Goal: Task Accomplishment & Management: Manage account settings

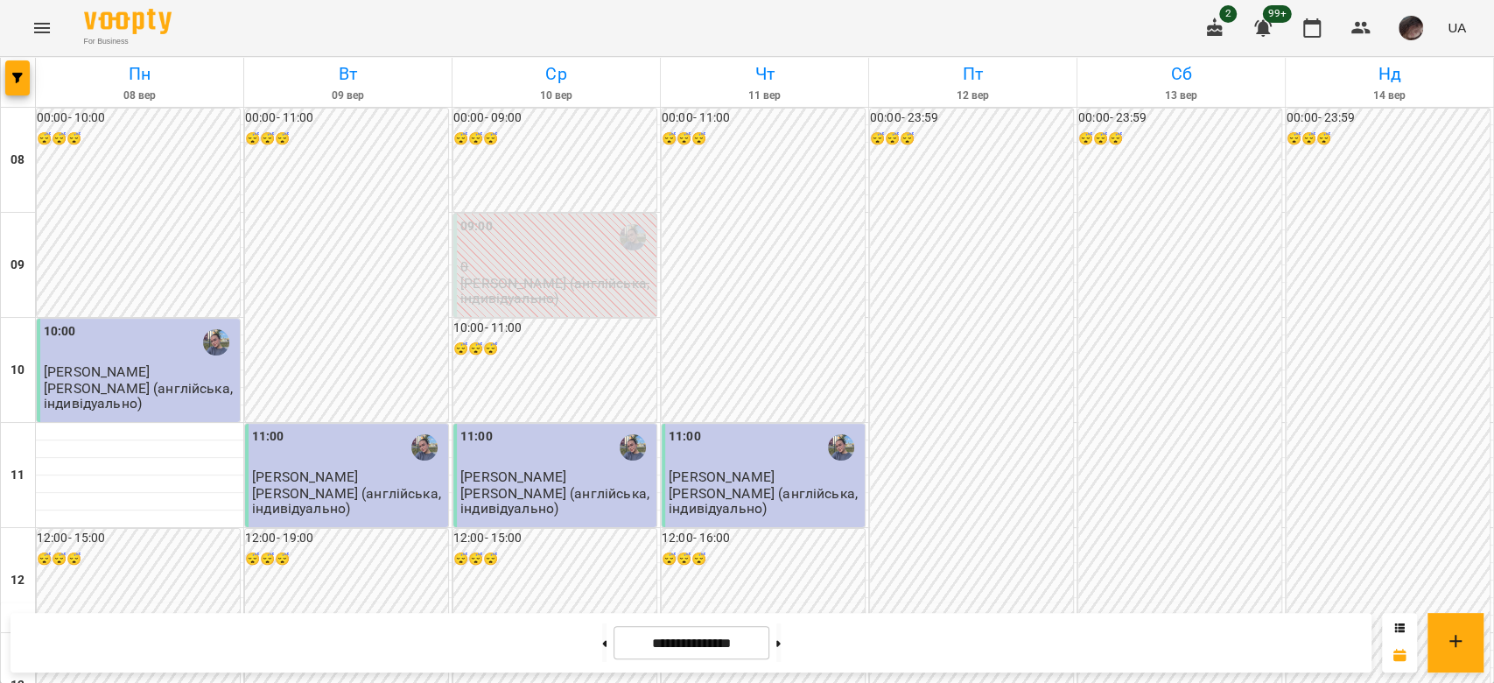
click at [18, 60] on div at bounding box center [18, 82] width 35 height 49
click at [23, 74] on span "button" at bounding box center [17, 78] width 25 height 11
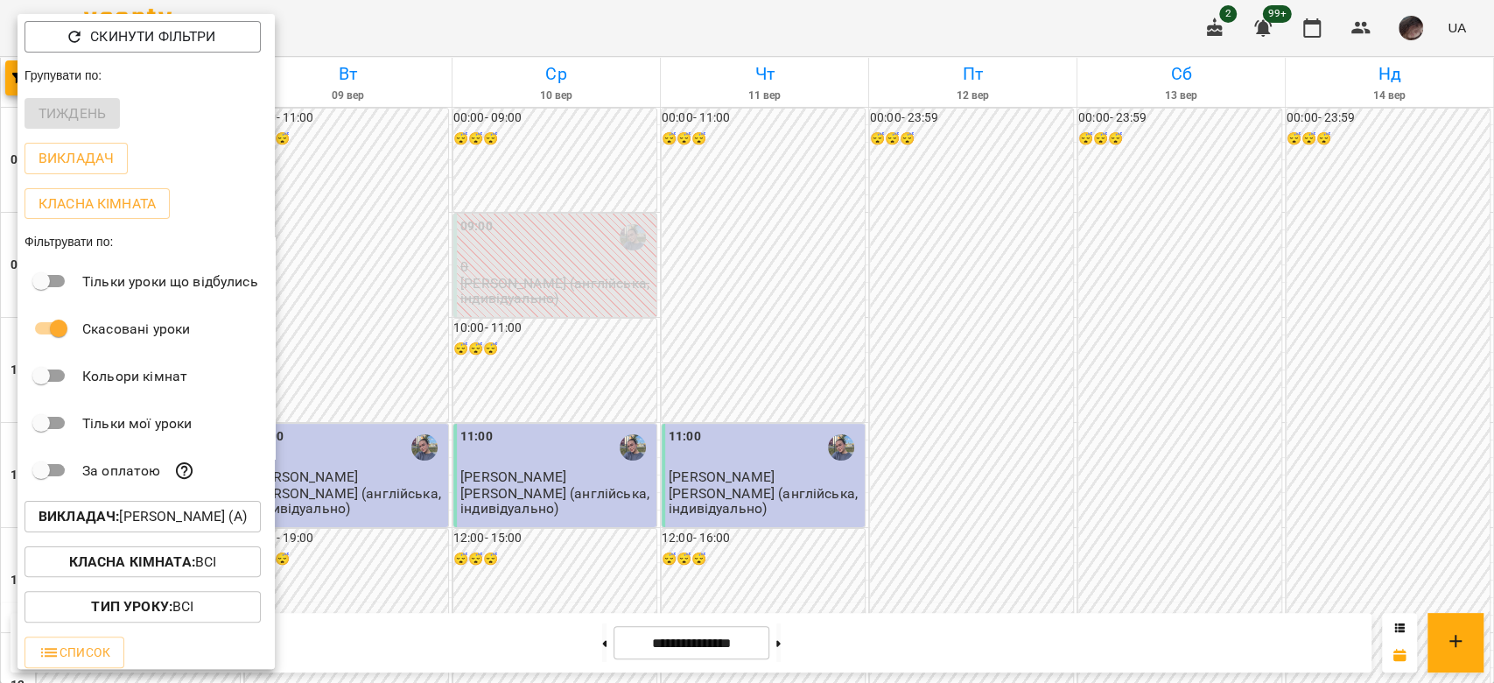
click at [182, 515] on p "Викладач : [PERSON_NAME] (а)" at bounding box center [143, 516] width 208 height 21
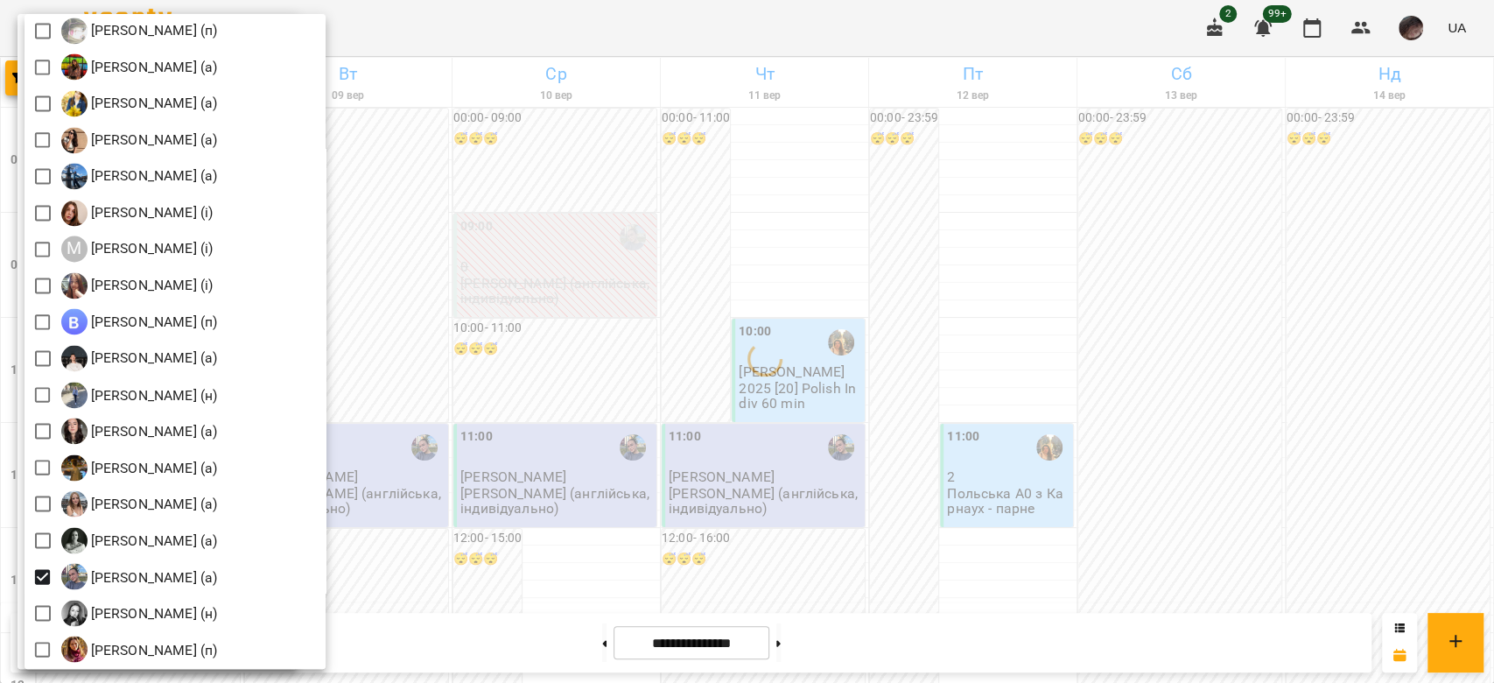
scroll to position [1867, 0]
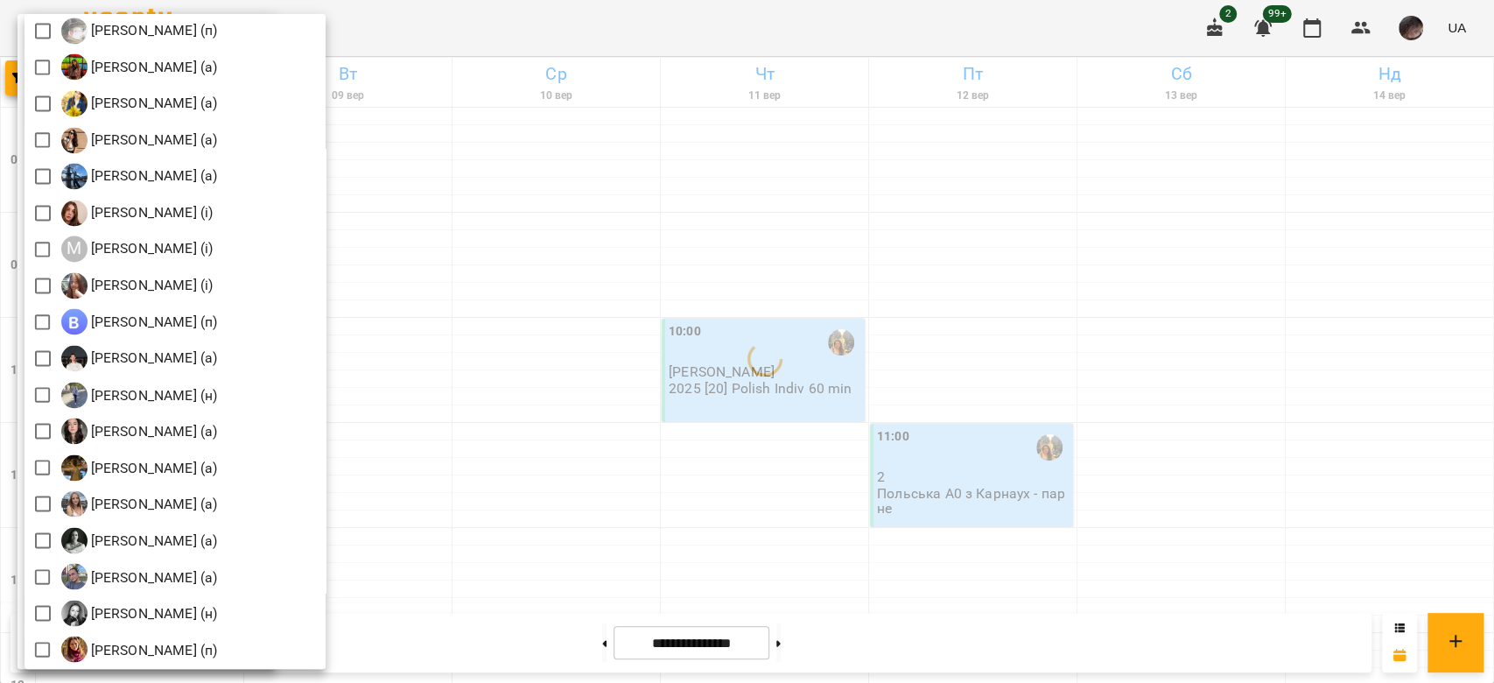
click at [643, 376] on div at bounding box center [747, 341] width 1494 height 683
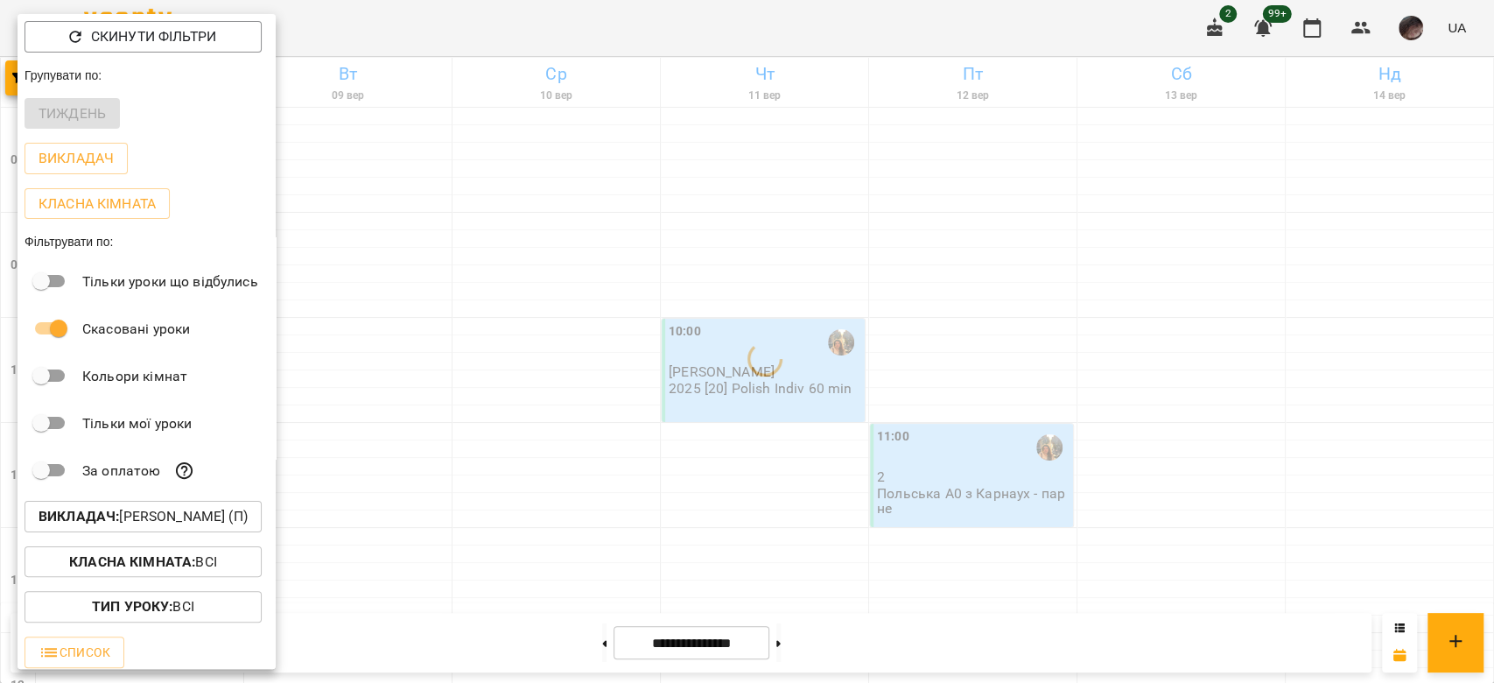
click at [643, 376] on div at bounding box center [747, 341] width 1494 height 683
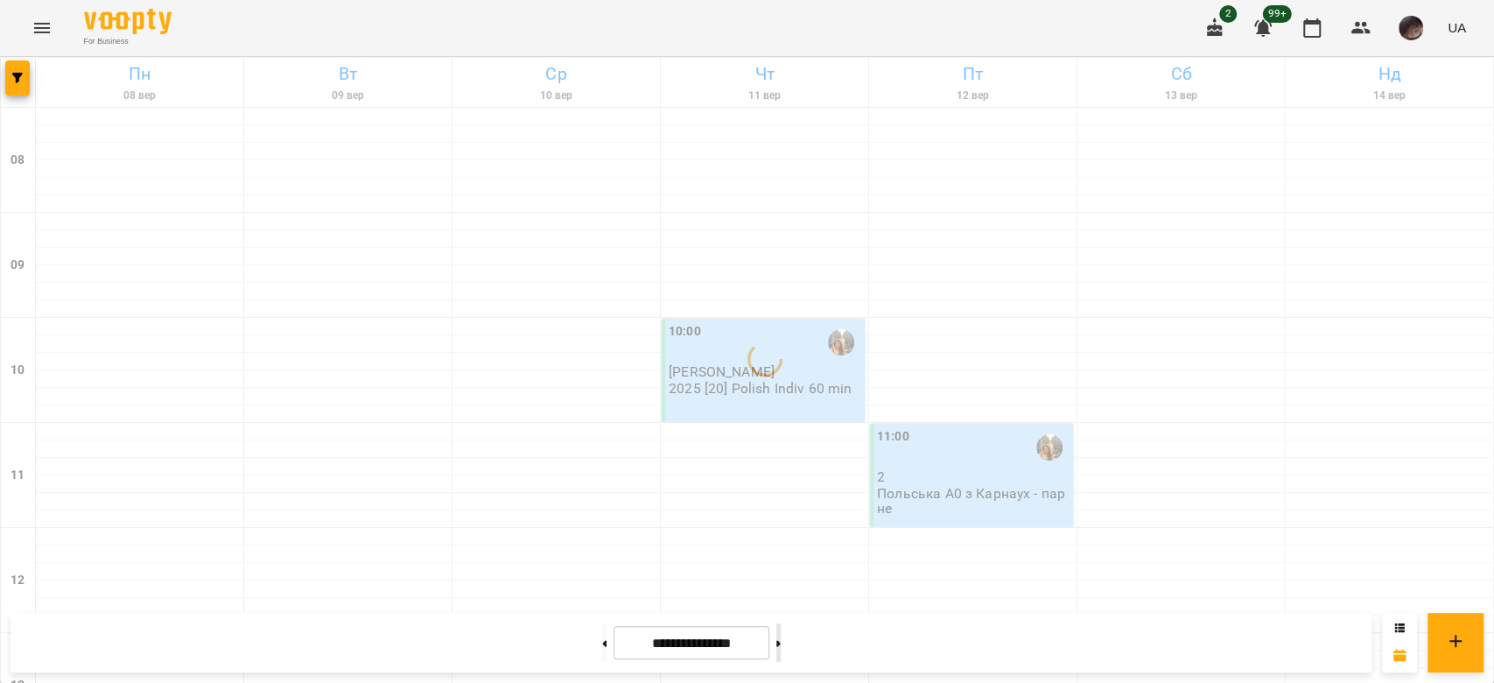
click at [781, 634] on button at bounding box center [779, 642] width 4 height 39
type input "**********"
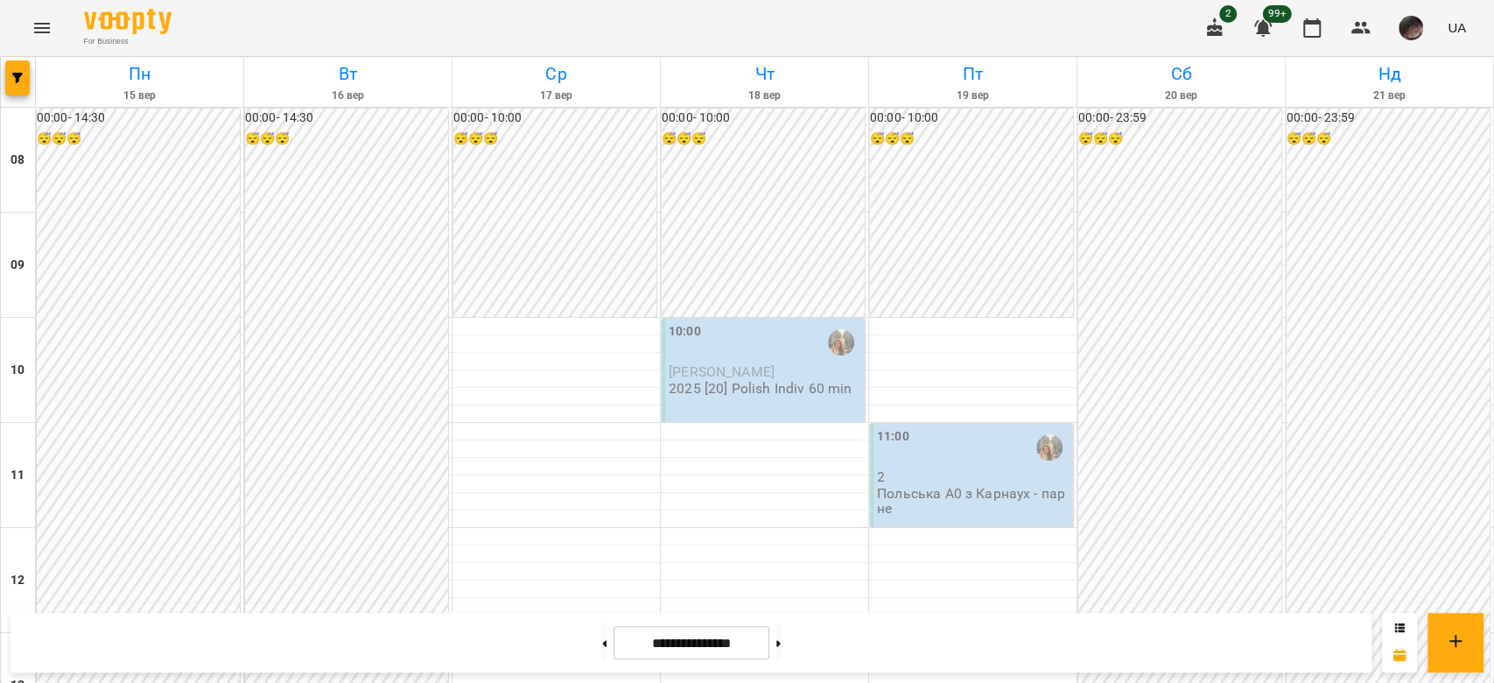
scroll to position [467, 0]
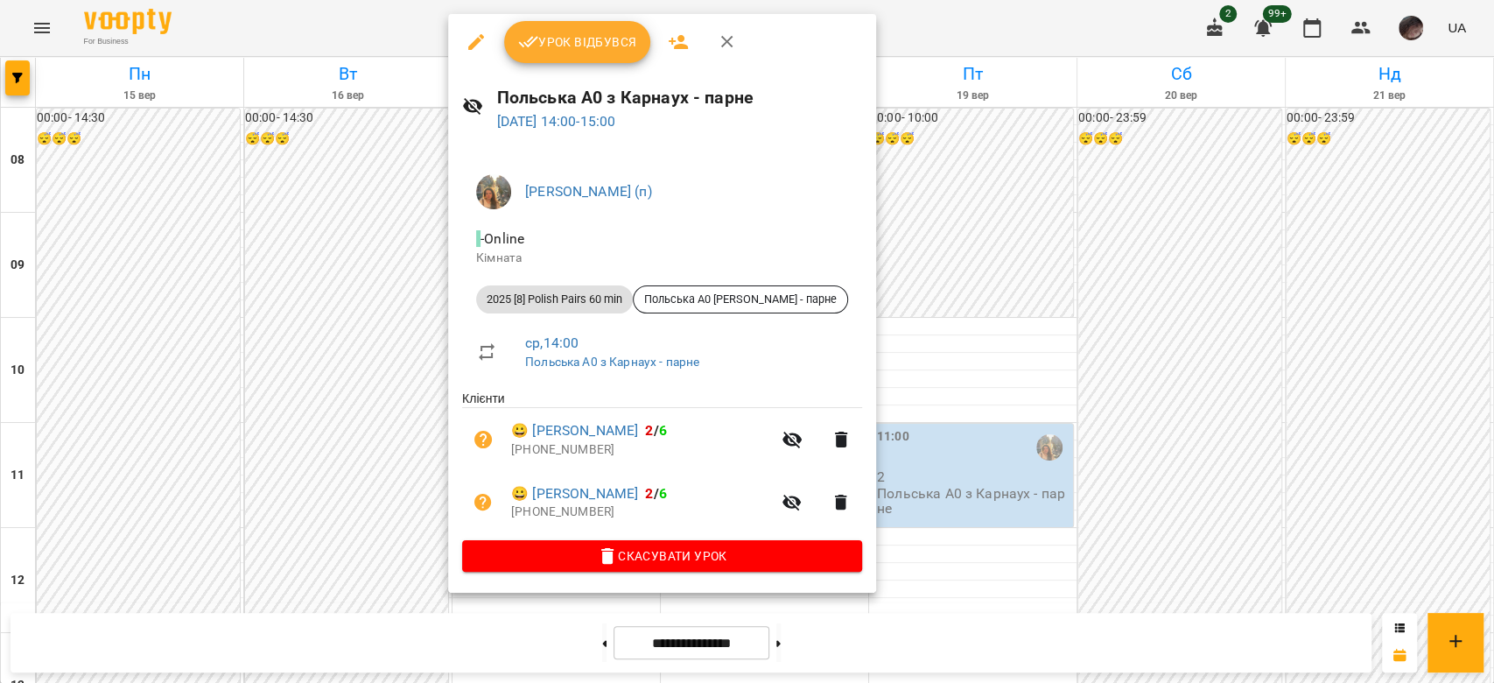
click at [651, 572] on button "Скасувати Урок" at bounding box center [662, 556] width 400 height 32
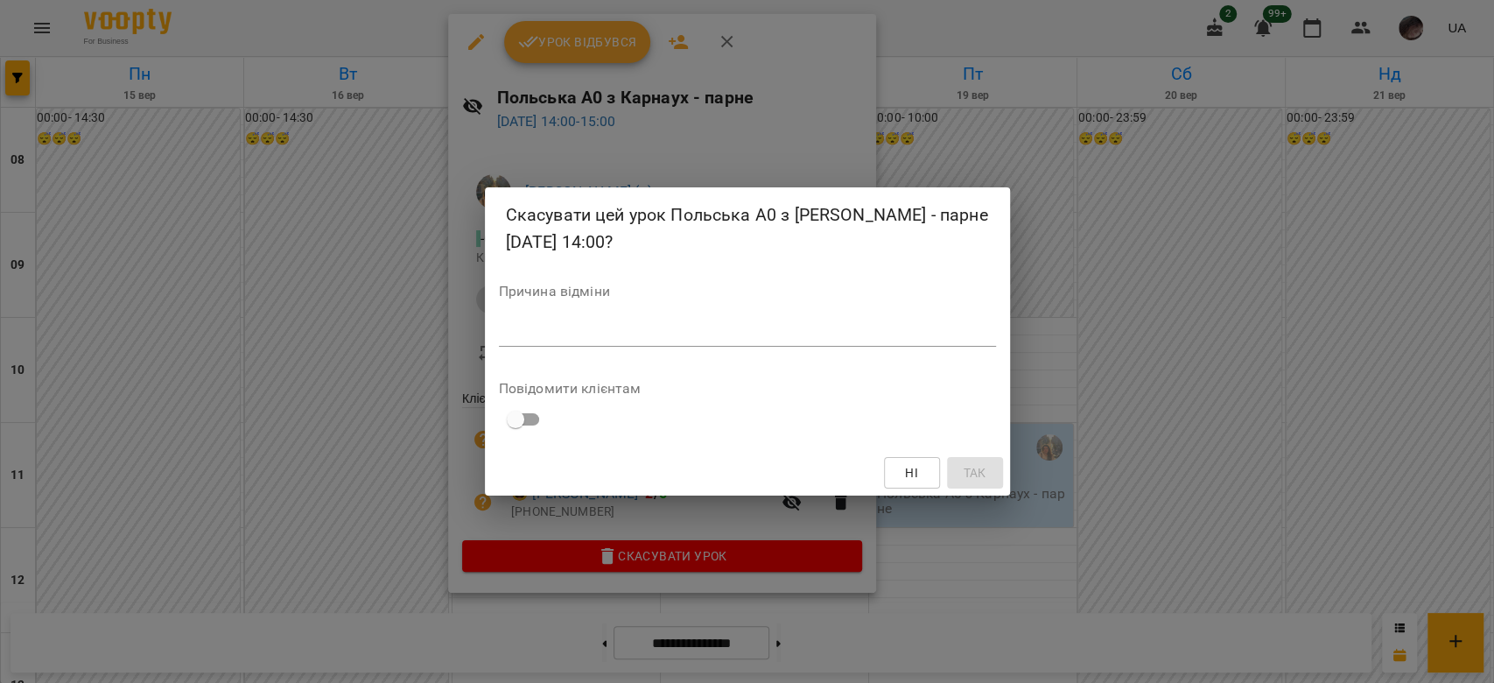
click at [821, 313] on div "Причина відміни *" at bounding box center [747, 320] width 497 height 70
click at [814, 331] on textarea at bounding box center [747, 332] width 497 height 17
type textarea "*"
click at [968, 474] on span "Так" at bounding box center [974, 472] width 23 height 21
